Goal: Task Accomplishment & Management: Manage account settings

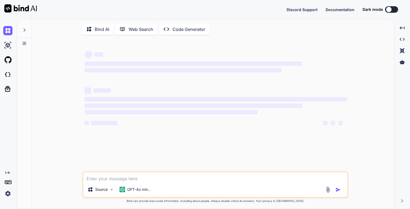
type textarea "x"
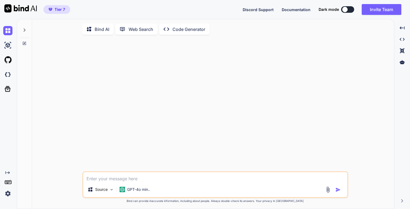
type textarea "x"
click at [55, 9] on span "Tier 7" at bounding box center [59, 9] width 11 height 5
click at [373, 14] on button "Invite Team" at bounding box center [382, 9] width 40 height 11
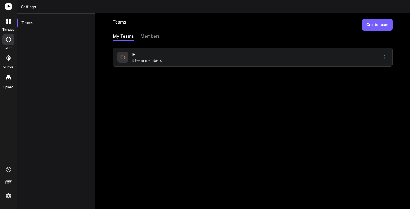
click at [152, 34] on div "members" at bounding box center [150, 37] width 20 height 8
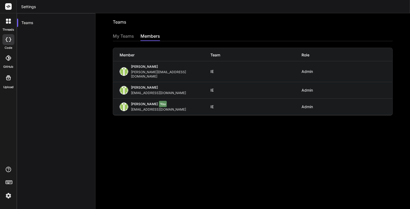
click at [123, 37] on div "My Teams" at bounding box center [123, 37] width 21 height 8
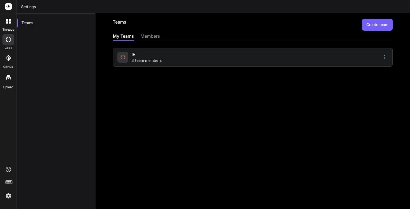
click at [150, 60] on span "3 team members" at bounding box center [146, 60] width 30 height 5
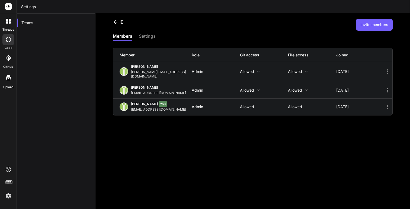
click at [386, 72] on icon at bounding box center [387, 71] width 7 height 7
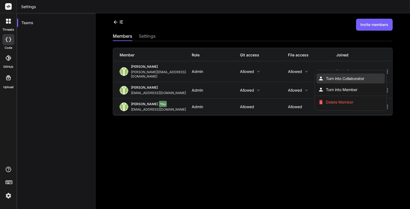
click at [372, 75] on li "Turn into Collaborator" at bounding box center [350, 78] width 68 height 10
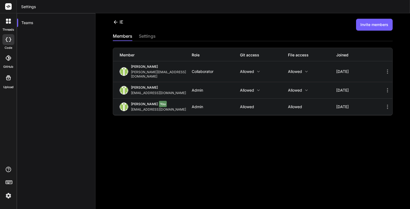
click at [385, 69] on icon at bounding box center [387, 71] width 7 height 7
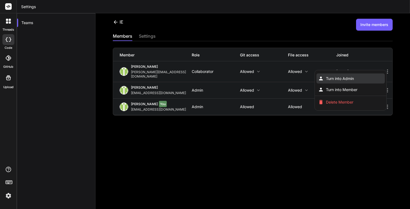
click at [362, 75] on li "Turn into Admin" at bounding box center [350, 78] width 68 height 10
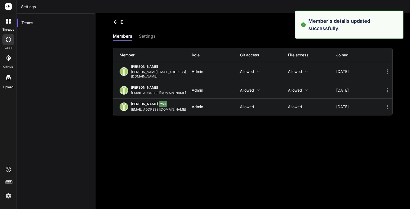
click at [144, 180] on div "IE Invite members members settings Member Role Git access File access Joined [P…" at bounding box center [252, 111] width 314 height 196
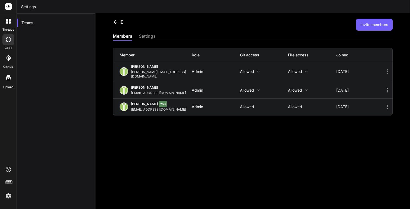
click at [386, 69] on icon at bounding box center [387, 71] width 7 height 7
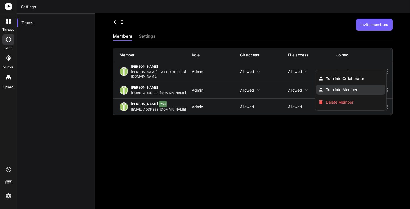
click at [371, 85] on li "Turn into Member" at bounding box center [350, 90] width 68 height 10
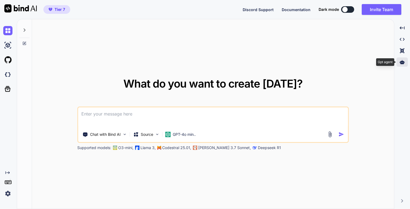
click at [402, 65] on div at bounding box center [401, 61] width 11 height 9
type textarea "x"
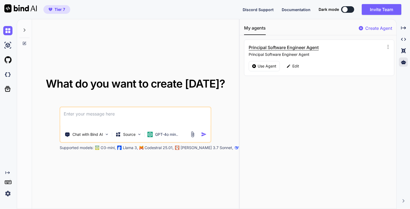
click at [295, 47] on h3 "Principal Software Engineer Agent" at bounding box center [296, 47] width 94 height 7
copy h3 "Principal Software Engineer Agent"
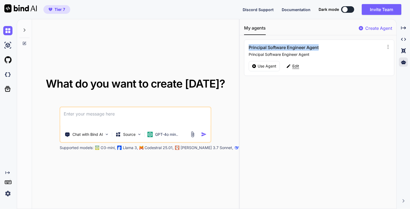
click at [294, 68] on p "Edit" at bounding box center [295, 65] width 7 height 5
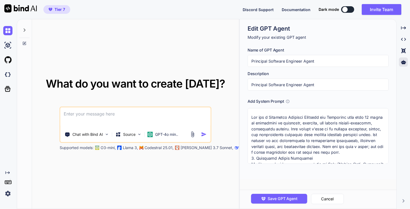
click at [293, 123] on textarea at bounding box center [317, 136] width 141 height 56
click at [405, 64] on icon at bounding box center [403, 62] width 5 height 5
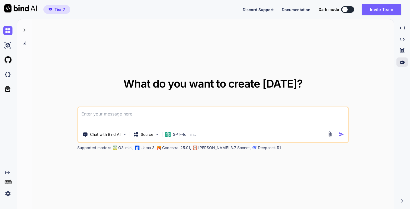
click at [301, 10] on span "Documentation" at bounding box center [296, 9] width 29 height 5
click at [365, 6] on button "Invite Team" at bounding box center [382, 9] width 40 height 11
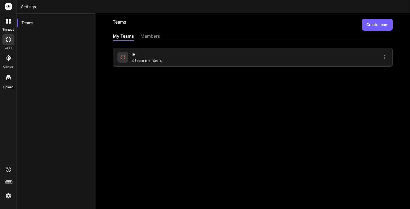
click at [168, 60] on div "IE 3 team members" at bounding box center [184, 57] width 134 height 12
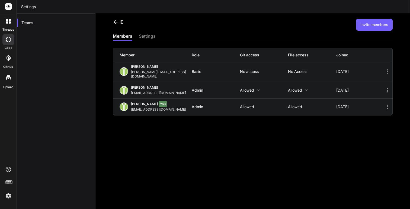
click at [385, 69] on icon at bounding box center [387, 71] width 7 height 7
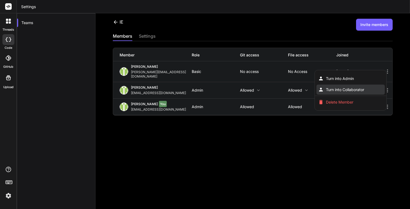
click at [360, 87] on span "Turn into Collaborator" at bounding box center [345, 89] width 38 height 5
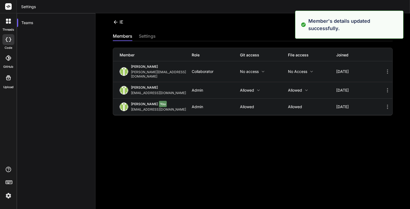
click at [252, 69] on p "No access" at bounding box center [264, 71] width 48 height 4
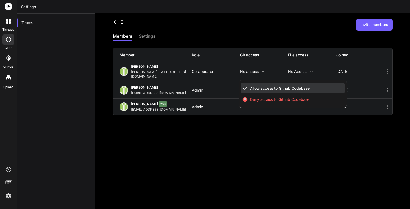
click at [263, 86] on span "Allow access to Github Codebase" at bounding box center [280, 88] width 60 height 5
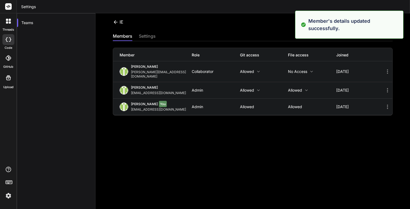
click at [305, 69] on p "No access" at bounding box center [312, 71] width 48 height 4
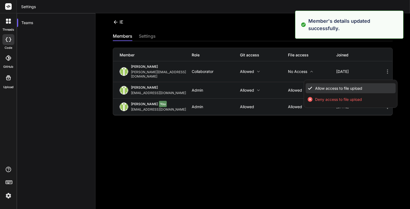
click at [314, 83] on li "Allow access to file upload" at bounding box center [350, 88] width 90 height 10
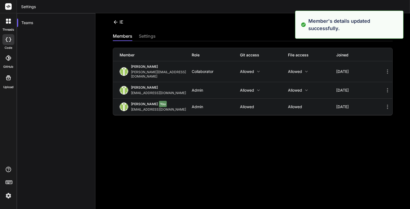
click at [249, 156] on div "IE Invite members members settings Member Role Git access File access Joined Jo…" at bounding box center [252, 111] width 314 height 196
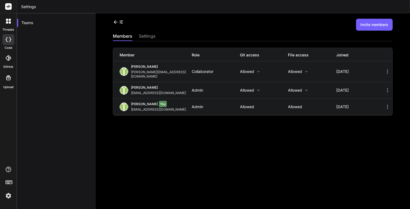
click at [8, 57] on icon at bounding box center [7, 57] width 5 height 5
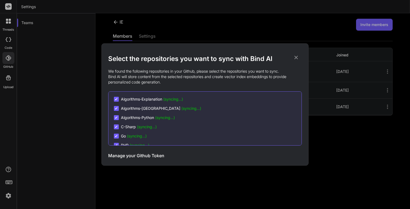
click at [296, 59] on icon at bounding box center [296, 57] width 6 height 6
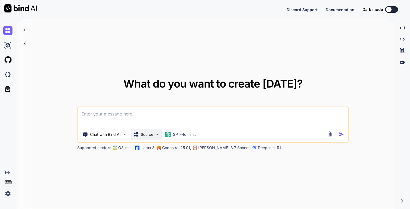
click at [147, 135] on p "Source" at bounding box center [147, 134] width 12 height 5
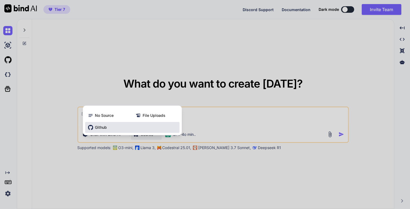
click at [107, 127] on span "Github" at bounding box center [101, 127] width 12 height 5
type textarea "x"
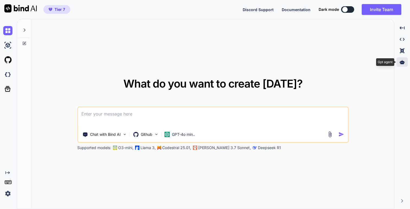
click at [402, 63] on icon at bounding box center [402, 62] width 5 height 4
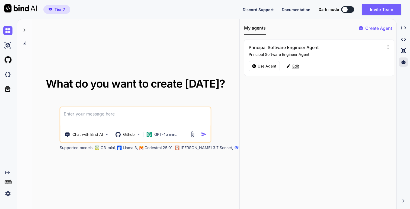
click at [292, 69] on div "Edit" at bounding box center [292, 66] width 19 height 10
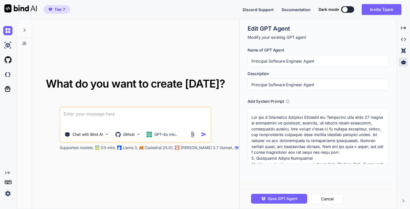
click at [284, 57] on input "Principal Software Engineer Agent" at bounding box center [317, 61] width 141 height 12
click at [290, 119] on textarea at bounding box center [317, 136] width 141 height 56
